Goal: Task Accomplishment & Management: Use online tool/utility

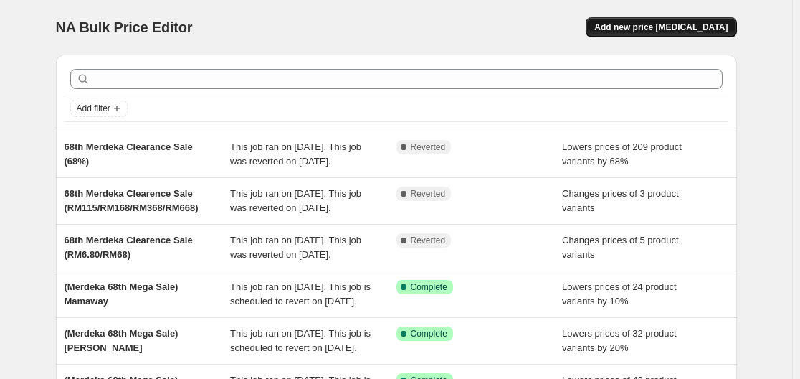
click at [710, 31] on span "Add new price change job" at bounding box center [660, 27] width 133 height 11
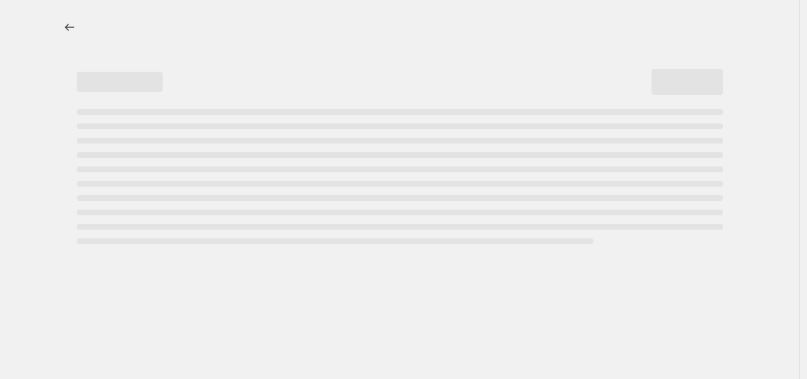
select select "percentage"
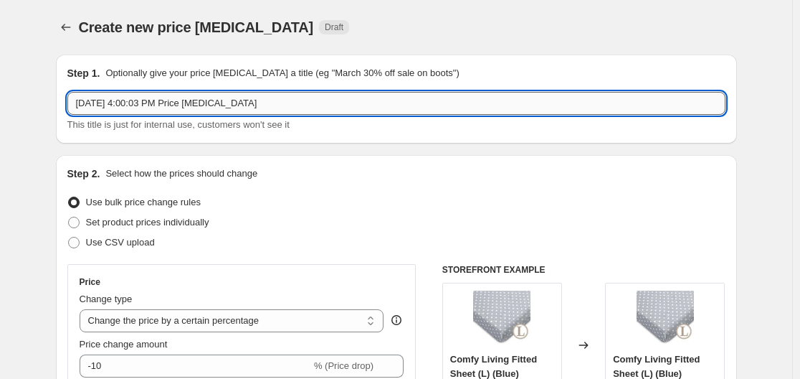
click at [255, 96] on input "Sep 3, 2025, 4:00:03 PM Price change job" at bounding box center [396, 103] width 658 height 23
drag, startPoint x: 272, startPoint y: 110, endPoint x: 27, endPoint y: 100, distance: 244.7
click at [70, 19] on button "Price change jobs" at bounding box center [66, 27] width 20 height 20
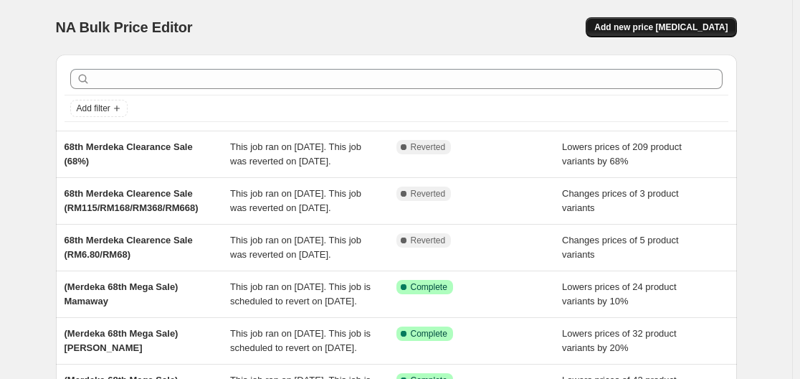
click at [653, 28] on span "Add new price change job" at bounding box center [660, 27] width 133 height 11
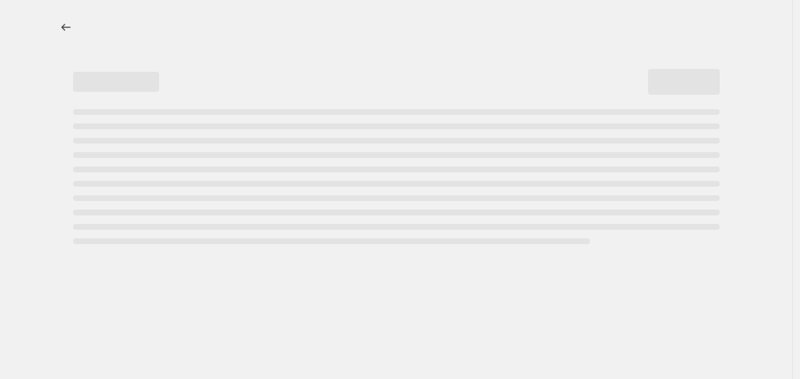
select select "percentage"
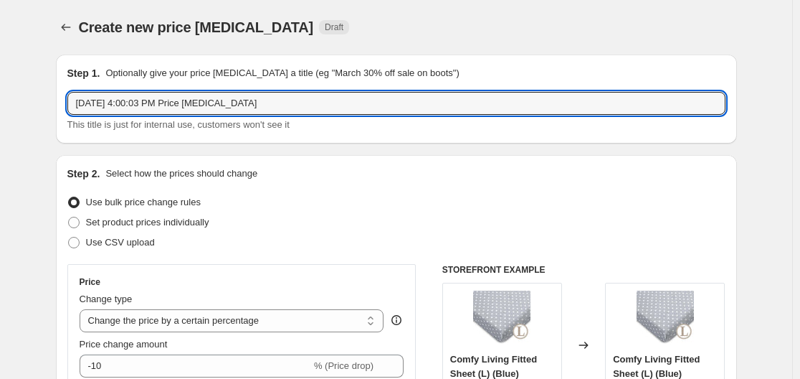
drag, startPoint x: 316, startPoint y: 100, endPoint x: -6, endPoint y: 100, distance: 321.2
click at [0, 100] on html "Home Settings Plans Skip to content Create new price change job. This page is r…" at bounding box center [400, 189] width 800 height 379
type input "(Merdeka 68th Mega Sale) - Hanya"
click at [68, 33] on icon "Price change jobs" at bounding box center [66, 27] width 14 height 14
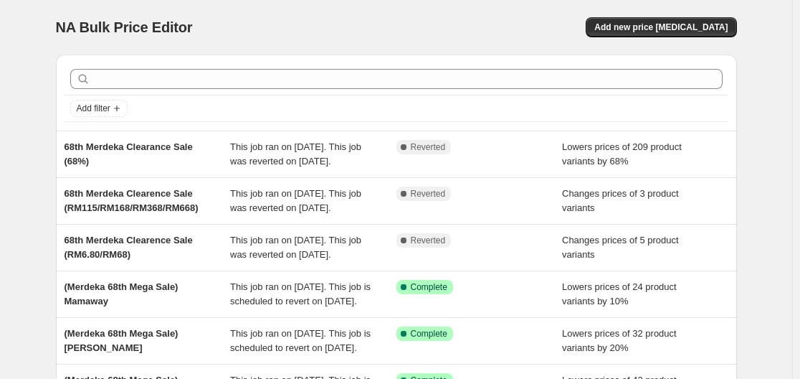
click at [782, 178] on div "NA Bulk Price Editor. This page is ready NA Bulk Price Editor Add new price cha…" at bounding box center [396, 369] width 792 height 739
